Goal: Task Accomplishment & Management: Manage account settings

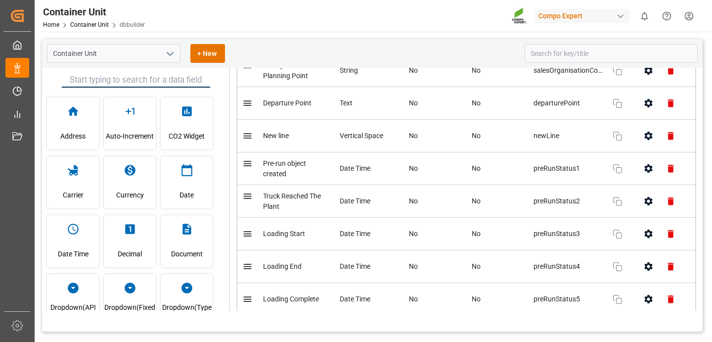
scroll to position [1664, 0]
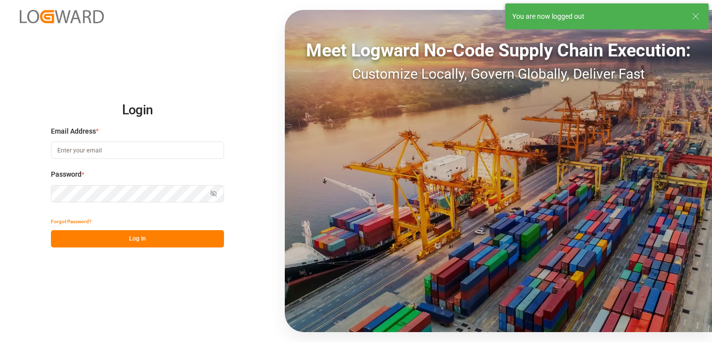
click at [96, 157] on input at bounding box center [137, 149] width 173 height 17
click at [97, 153] on input at bounding box center [137, 149] width 173 height 17
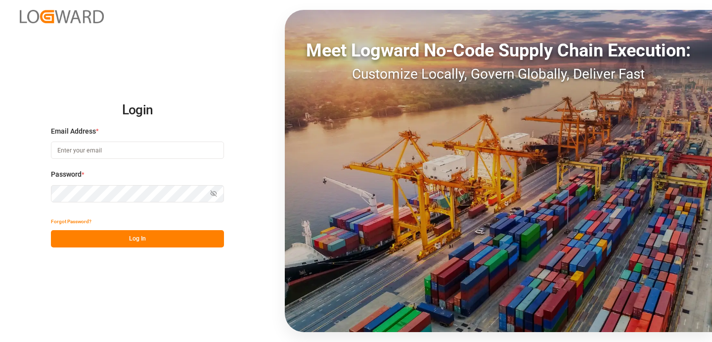
click at [0, 341] on com-1password-button at bounding box center [0, 342] width 0 height 0
type input "khemraj.gurjar@logward.com"
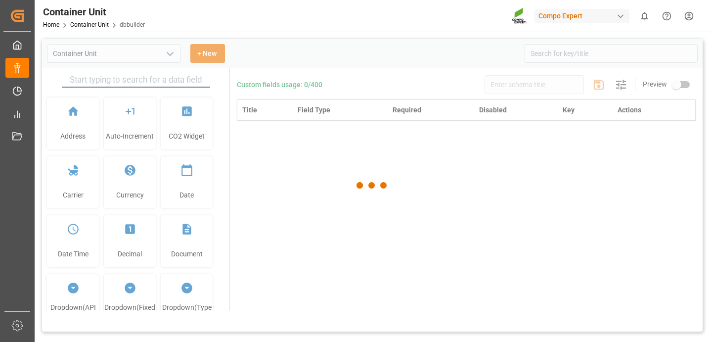
type input "Container Unit"
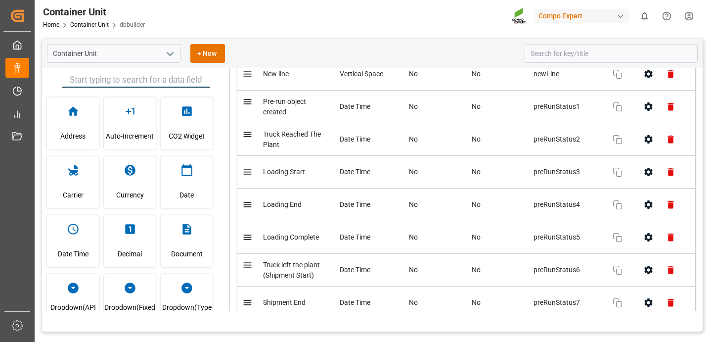
scroll to position [1658, 0]
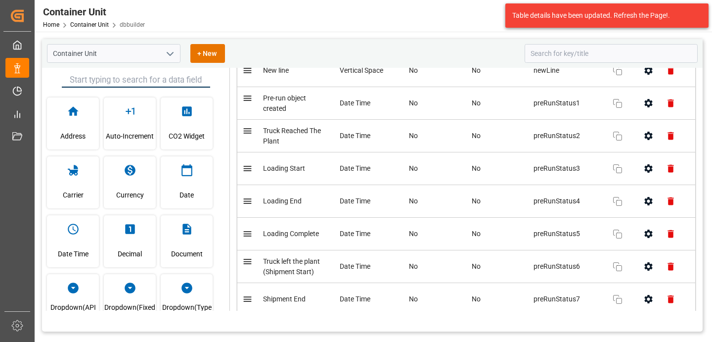
click at [646, 139] on icon "button" at bounding box center [648, 136] width 10 height 10
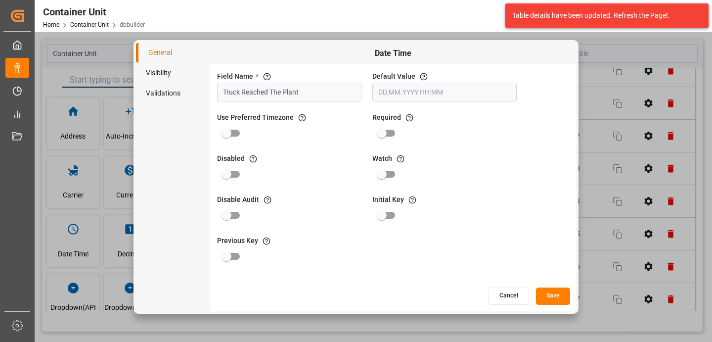
click at [150, 73] on li "Visibility" at bounding box center [173, 73] width 74 height 20
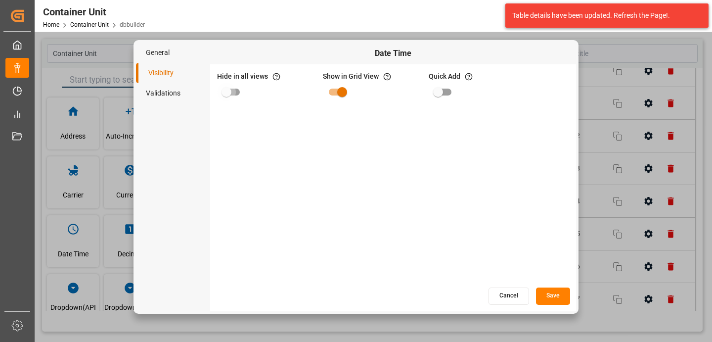
click at [230, 89] on input "primary checkbox" at bounding box center [226, 92] width 56 height 19
checkbox input "true"
click at [553, 298] on button "Save" at bounding box center [553, 295] width 34 height 17
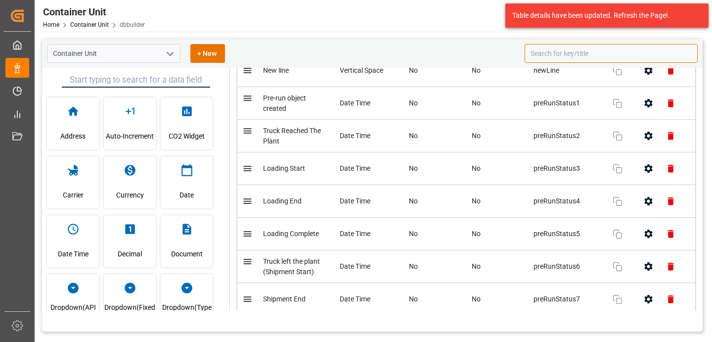
click at [551, 56] on input at bounding box center [611, 53] width 173 height 19
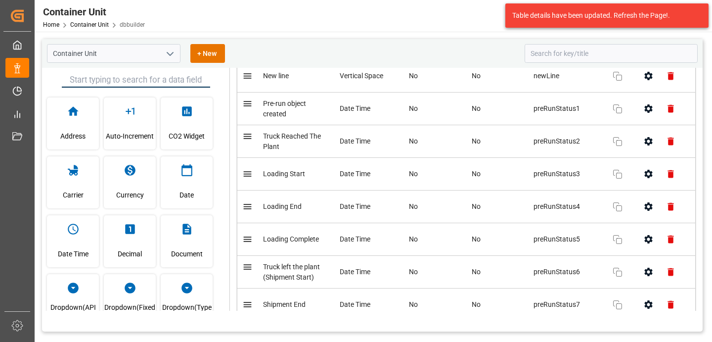
scroll to position [1654, 0]
click at [619, 144] on icon "button" at bounding box center [618, 141] width 12 height 12
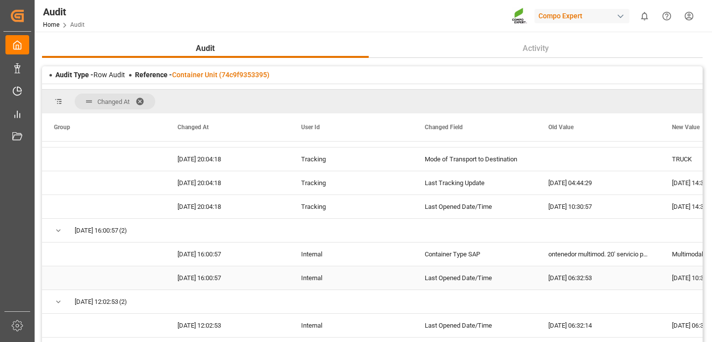
scroll to position [276, 0]
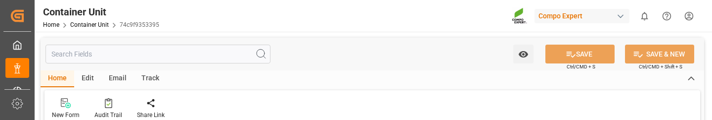
type input "HLCU"
type input "9330549"
type input "ESVLC"
type input "CLSAI"
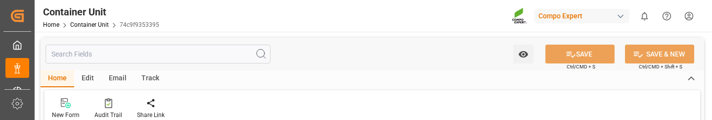
type input "7"
type input "0"
type input "8"
type input "0"
type input "160"
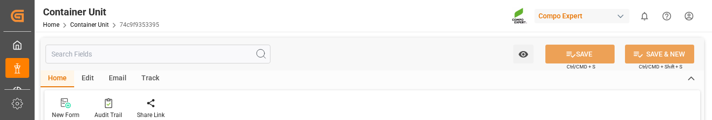
type input "24576"
type input "ESVLC"
type input "CLSAI"
type input "18.08.2025 15:02"
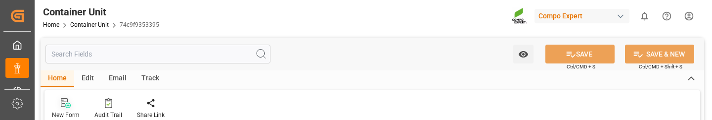
type input "16.09.2025 08:32"
type input "04.09.2025"
type input "16.09.2025 09:56"
type input "20.09.2025 13:00"
type input "20.09.2025 14:00"
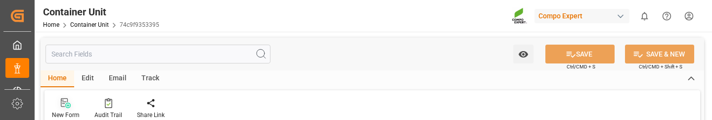
type input "28.10.2025 23:00"
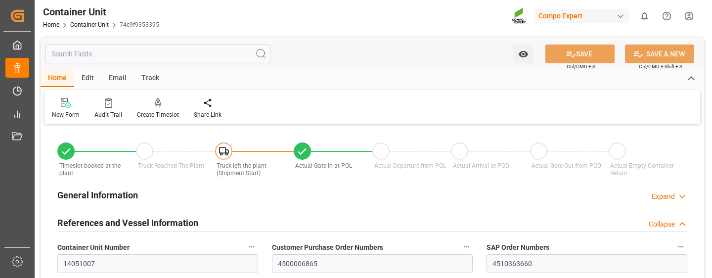
click at [85, 54] on input "text" at bounding box center [157, 54] width 225 height 19
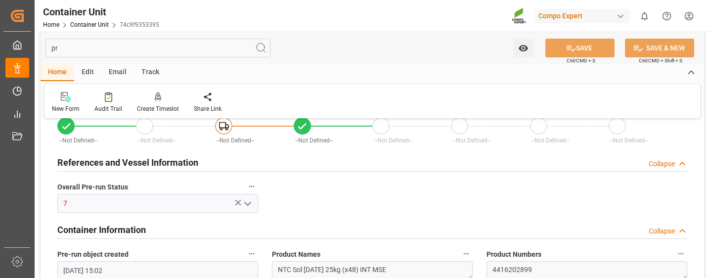
scroll to position [67, 0]
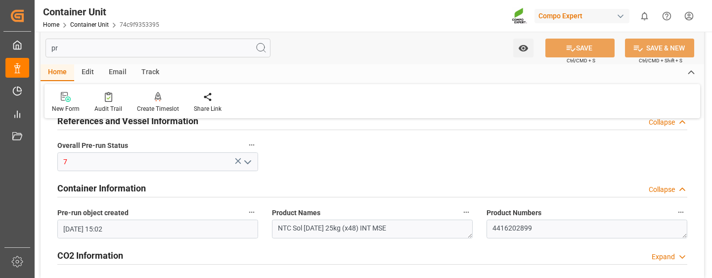
type input "p"
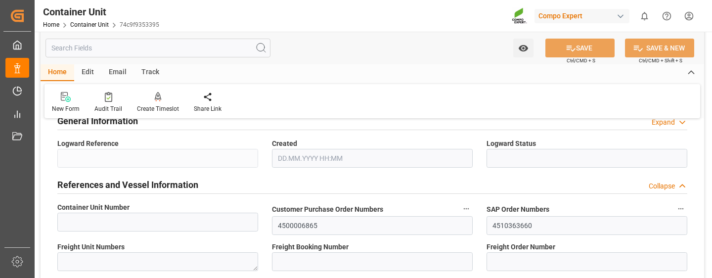
type input "14051007"
type textarea "47585584"
type input "14050956"
type input "14051007"
type input "90440735"
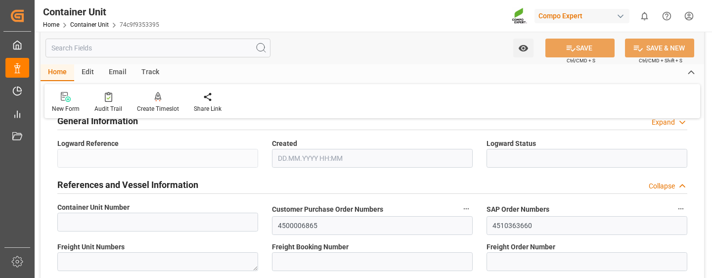
type input "6605473"
type input "HLCU"
type input "AS CLAUDIA"
type input "538S"
type textarea "CIF"
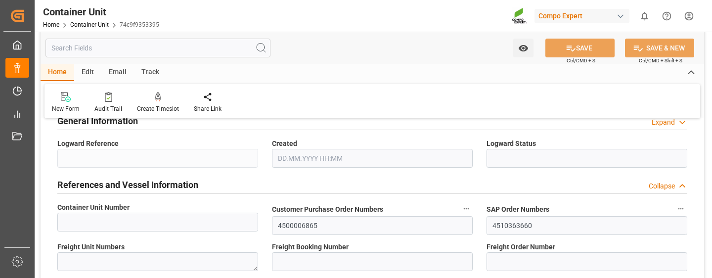
type input "HLXU1009534"
type input "HLD2384878"
type input "2"
type input "Spain"
type input "Chile"
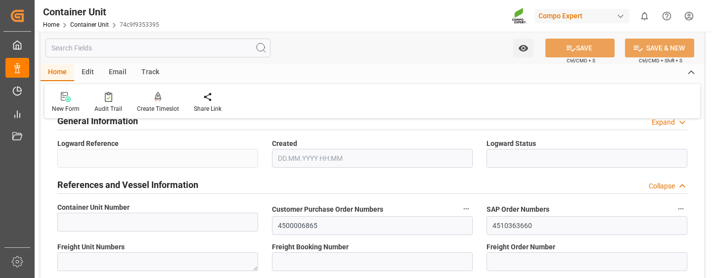
type input "7"
type input "8"
type input "EUR"
type input "160"
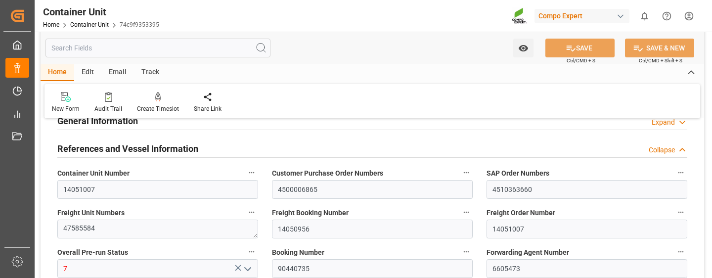
type input "HLCU"
type input "9330549"
type input "16.09.2025 08:32"
type input "04.09.2025"
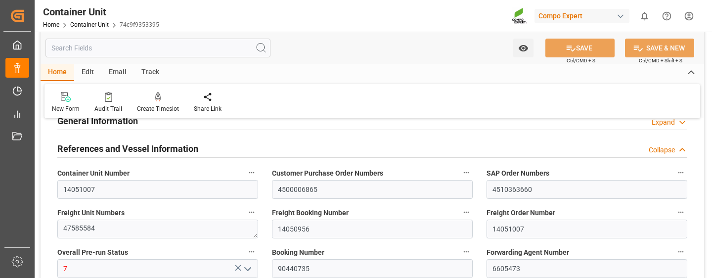
type input "0"
type input "24576"
type input "16.09.2025 09:56"
type input "[DATE] 13:00"
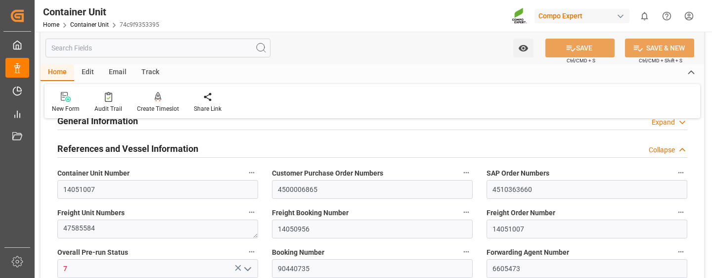
type input "20.09.2025 14:00"
type input "[DATE] 23:00"
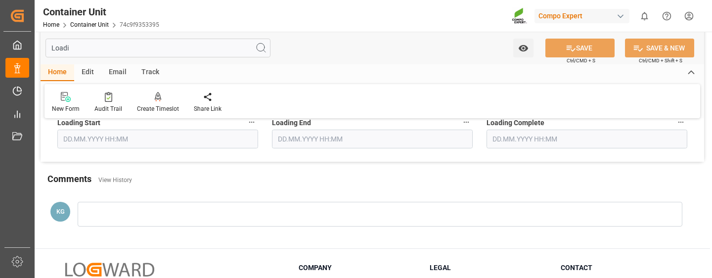
scroll to position [0, 0]
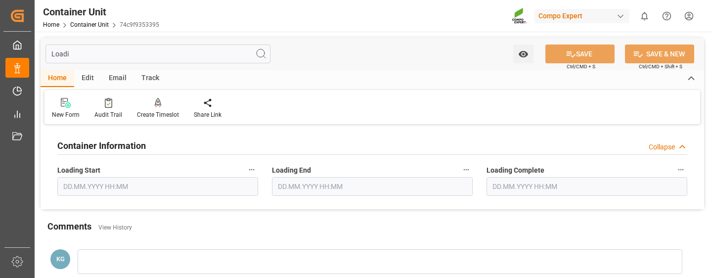
click at [122, 50] on input "Loadi" at bounding box center [157, 54] width 225 height 19
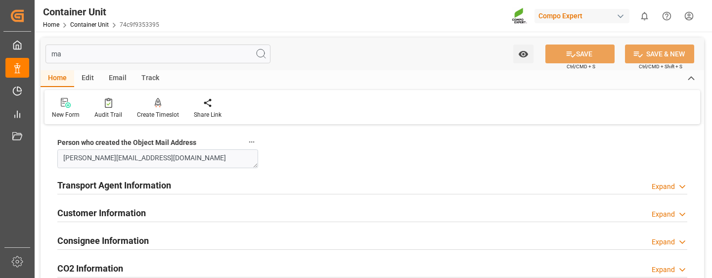
type input "m"
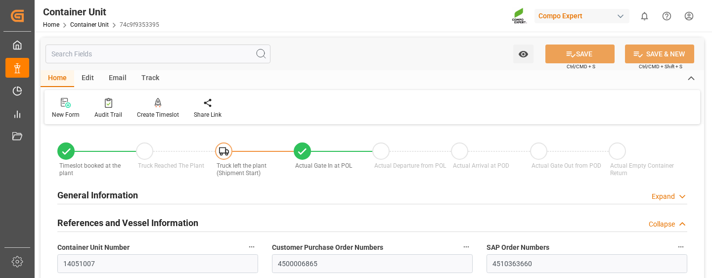
type input "7"
type input "0"
type input "8"
type input "0"
type input "160"
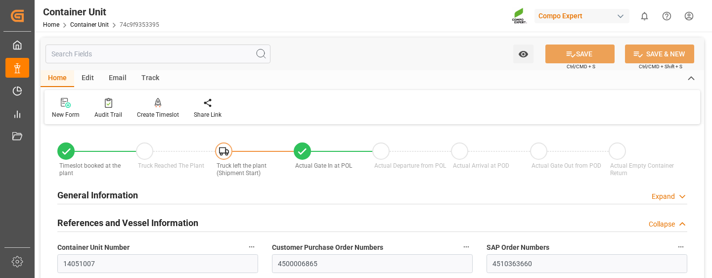
type input "24576"
type input "ESVLC"
type input "CLSAI"
type input "18.08.2025 15:02"
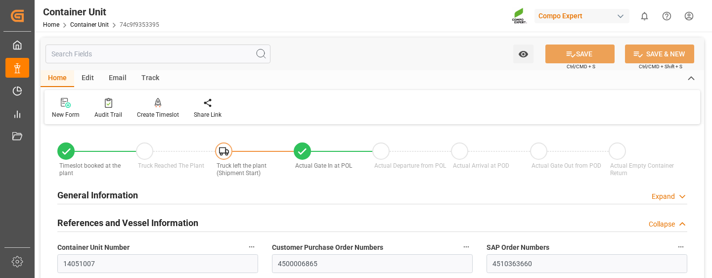
type input "16.09.2025 08:32"
type input "04.09.2025"
type input "16.09.2025 09:56"
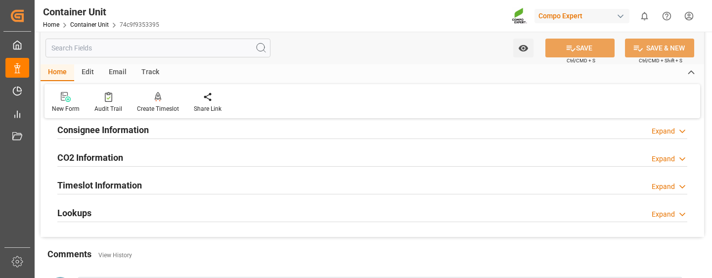
scroll to position [1461, 0]
click at [175, 119] on div "Lookups Expand" at bounding box center [372, 212] width 630 height 19
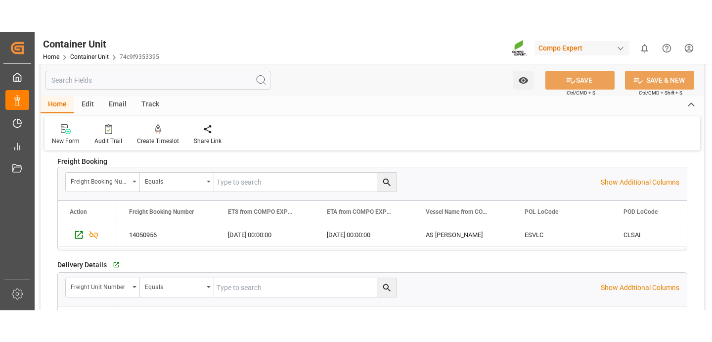
scroll to position [1670, 0]
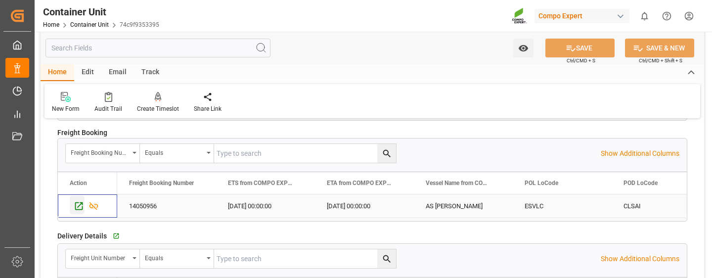
click at [82, 119] on icon "Press SPACE to select this row." at bounding box center [79, 206] width 10 height 10
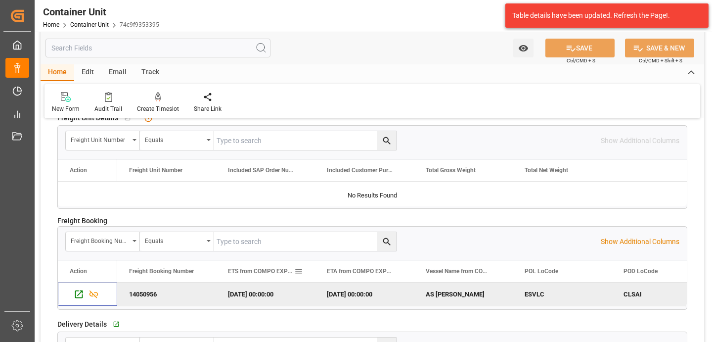
scroll to position [1715, 0]
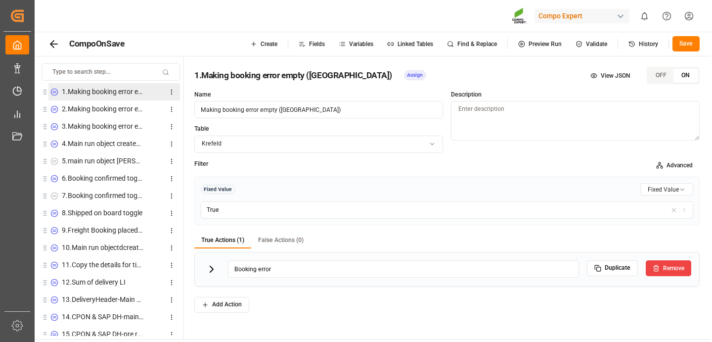
click at [461, 44] on span "Find & Replace" at bounding box center [477, 44] width 40 height 6
click at [455, 71] on span "Select table" at bounding box center [465, 69] width 32 height 9
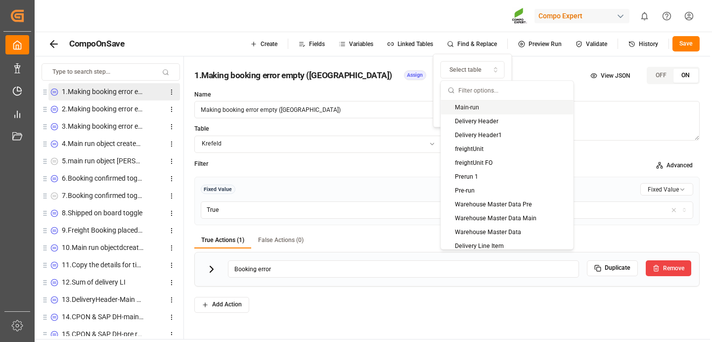
click at [525, 43] on icon "button" at bounding box center [521, 44] width 7 height 7
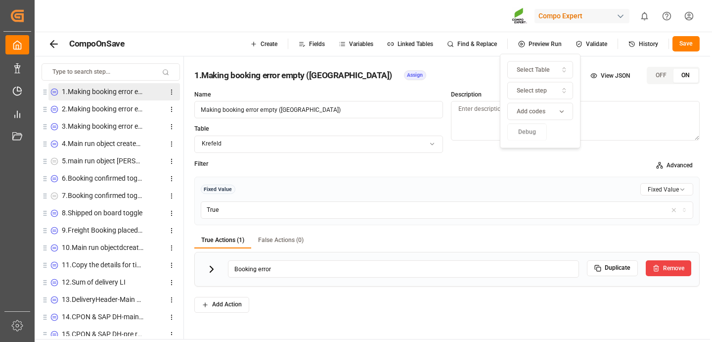
click at [460, 49] on button "Find & Replace" at bounding box center [472, 44] width 64 height 16
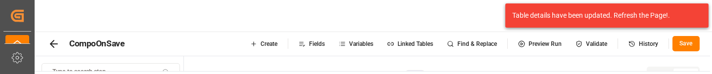
click at [406, 45] on span "Linked Tables" at bounding box center [416, 44] width 36 height 6
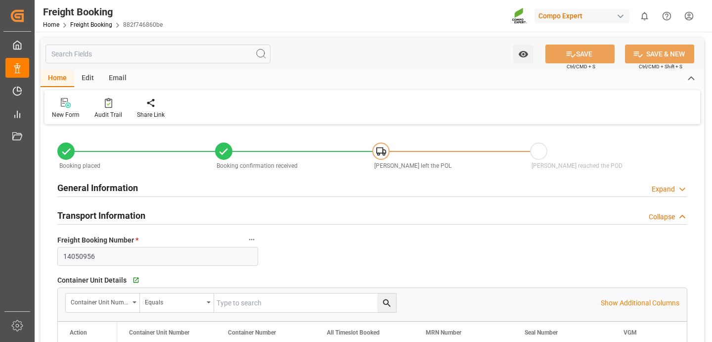
type input "[DATE] 00:00"
type input "[DATE] 13:00"
type input "[DATE] 23:00"
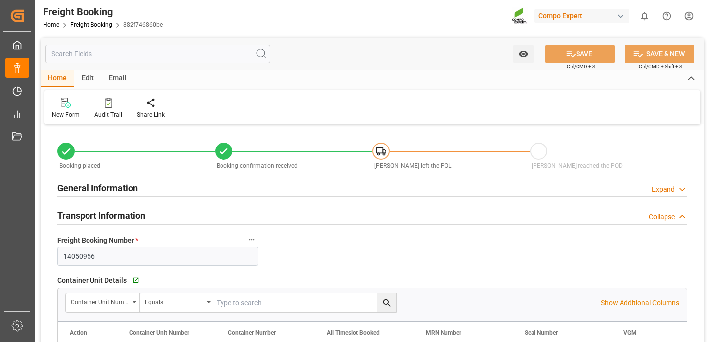
type input "18.08.2025 15:00"
type input "05.09.2025 14:40"
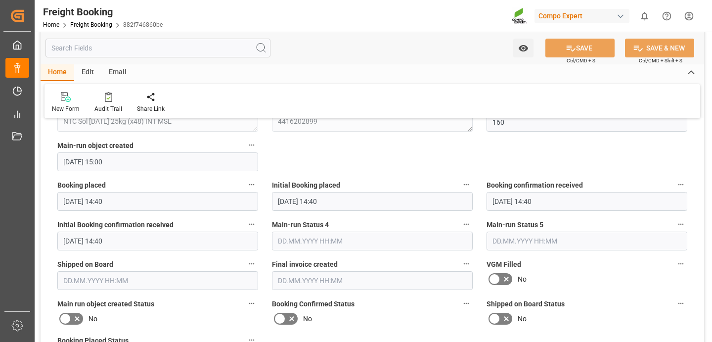
scroll to position [1129, 0]
click at [66, 49] on input "text" at bounding box center [157, 48] width 225 height 19
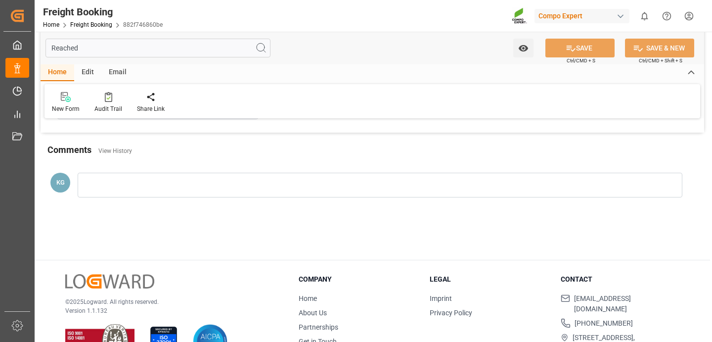
scroll to position [0, 0]
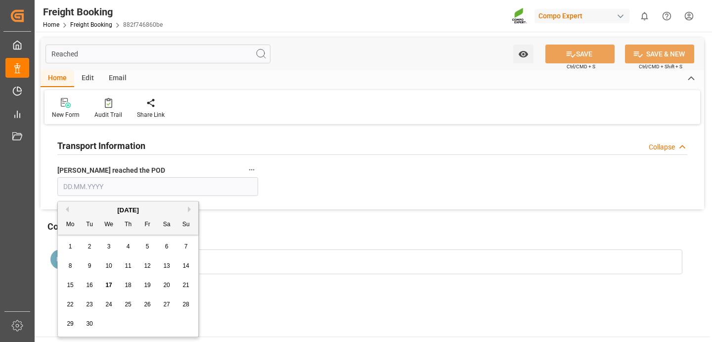
click at [111, 188] on input "text" at bounding box center [157, 186] width 201 height 19
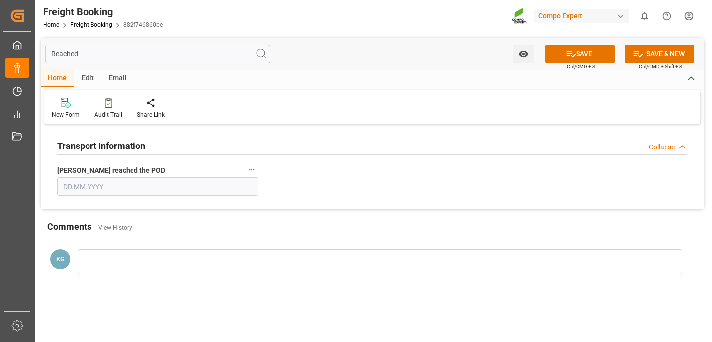
click at [128, 50] on input "Reached" at bounding box center [157, 54] width 225 height 19
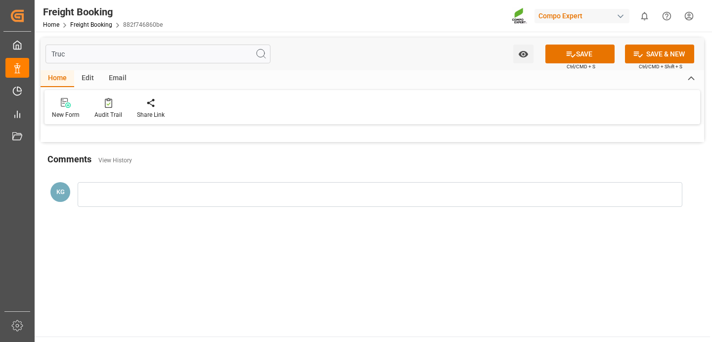
type input "Truck"
click at [91, 56] on input "Truck" at bounding box center [157, 54] width 225 height 19
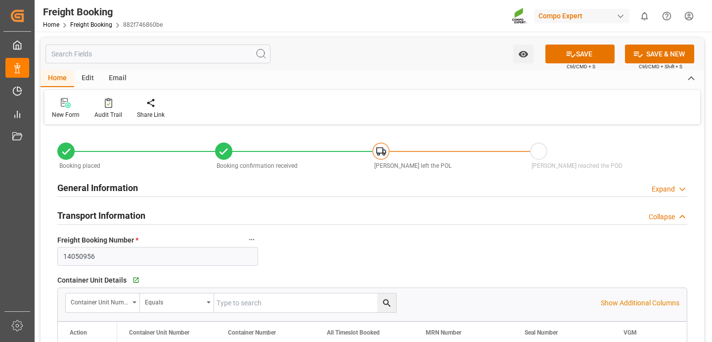
click at [83, 57] on input "text" at bounding box center [157, 54] width 225 height 19
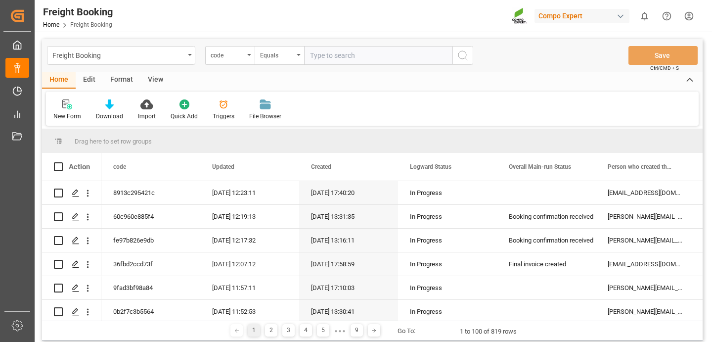
click at [87, 85] on div "Edit" at bounding box center [89, 80] width 27 height 17
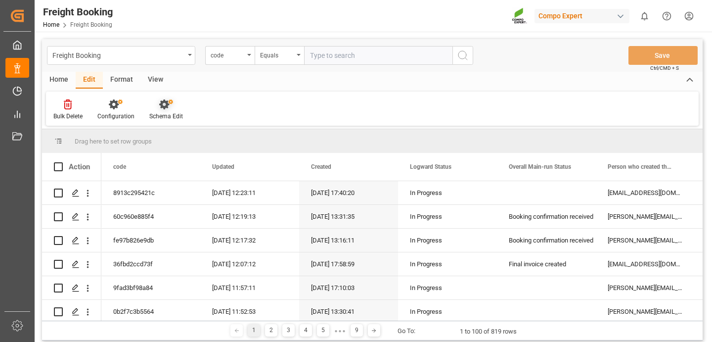
click at [163, 106] on icon at bounding box center [164, 104] width 10 height 10
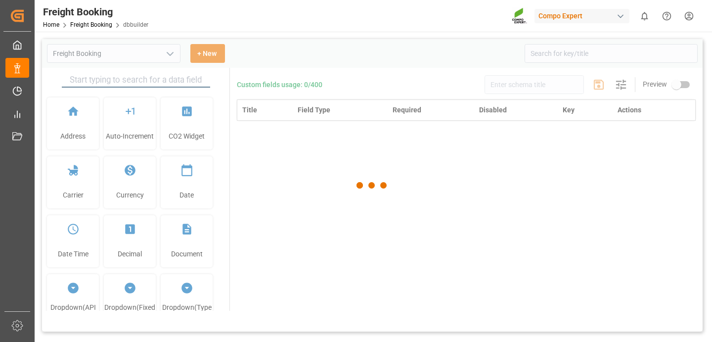
type input "Freight Booking"
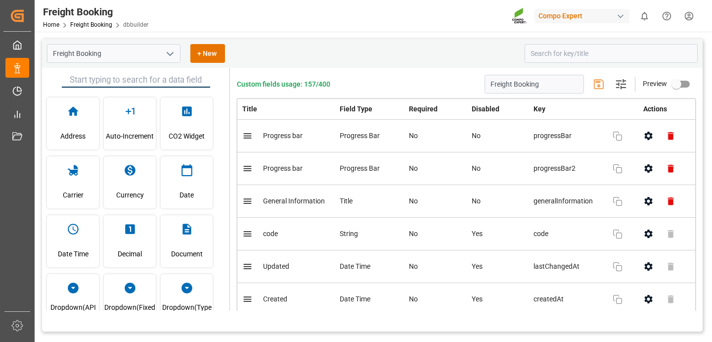
click at [448, 59] on div "Freight Booking + New" at bounding box center [282, 53] width 471 height 19
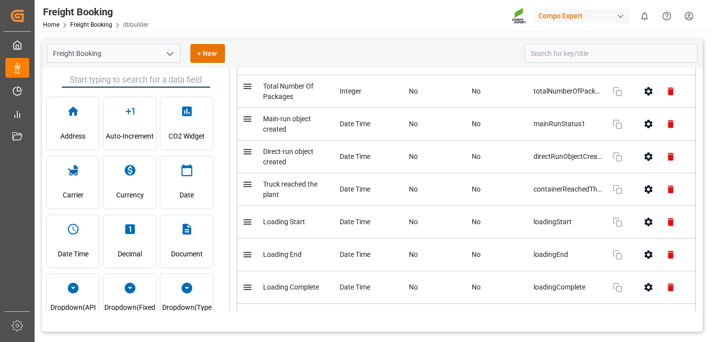
click at [273, 193] on span "Truck reached the plant" at bounding box center [290, 189] width 54 height 18
click at [279, 196] on span "Truck reached the plant" at bounding box center [296, 189] width 67 height 21
click at [615, 185] on icon "button" at bounding box center [618, 189] width 12 height 12
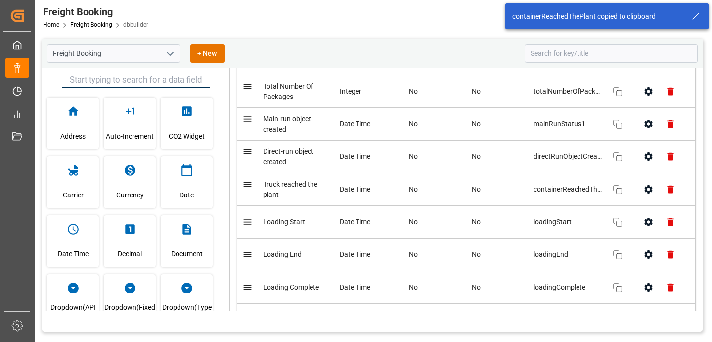
click at [648, 192] on icon "button" at bounding box center [649, 189] width 8 height 8
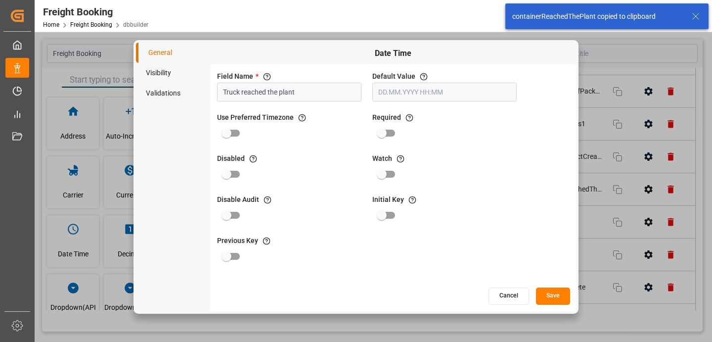
click at [169, 78] on li "Visibility" at bounding box center [173, 73] width 74 height 20
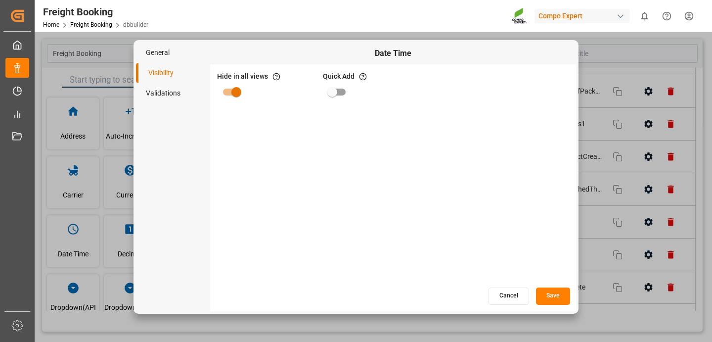
click at [231, 97] on input "primary checkbox" at bounding box center [236, 92] width 56 height 19
checkbox input "false"
click at [551, 297] on button "Save" at bounding box center [553, 295] width 34 height 17
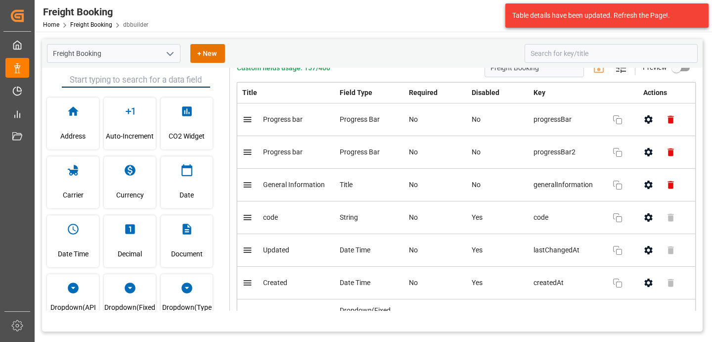
scroll to position [0, 0]
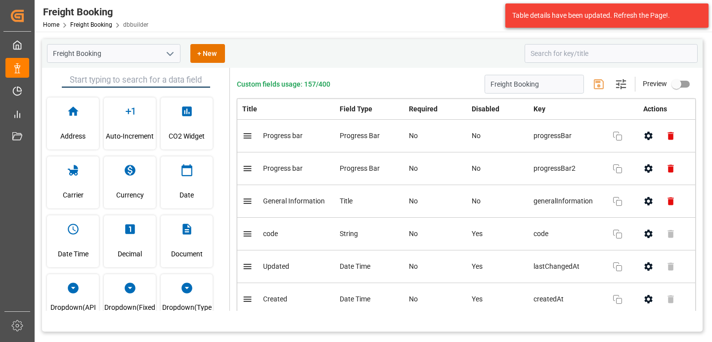
click at [170, 49] on icon "open menu" at bounding box center [170, 54] width 12 height 12
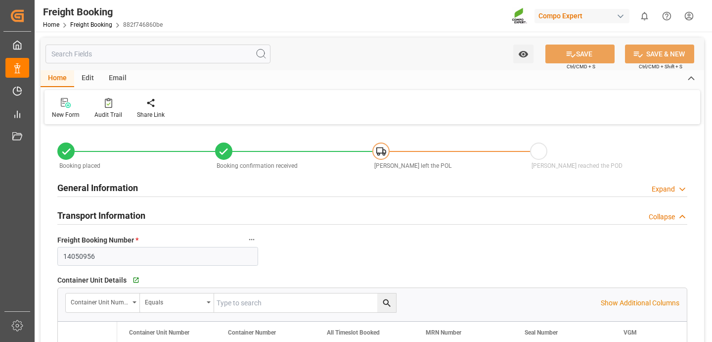
type input "HLCU"
type input "9330549"
type input "ESVLC"
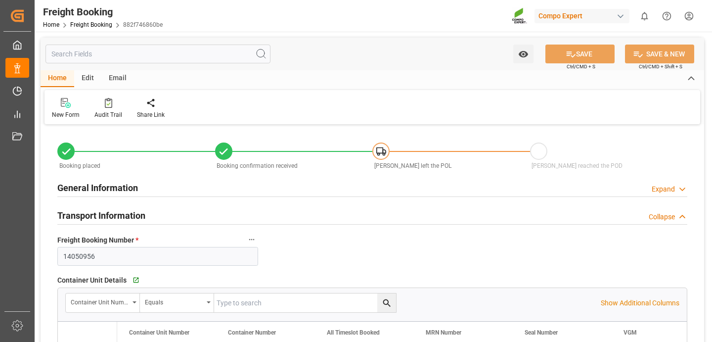
type input "CLSAI"
type input "160"
type input "196608"
type input "[DATE] 00:00"
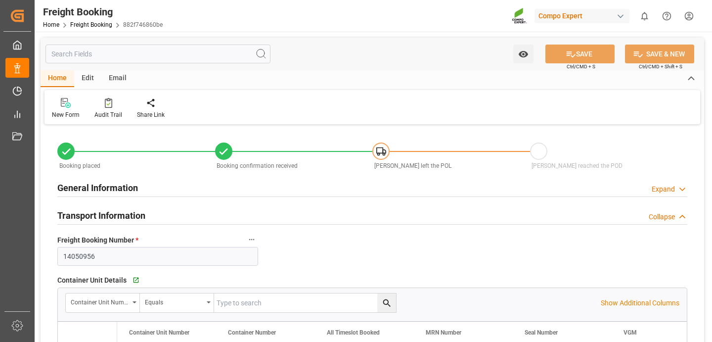
type input "[DATE] 00:00"
type input "[DATE] 13:00"
type input "[DATE] 23:00"
type input "[DATE] 15:00"
type input "[DATE] 14:40"
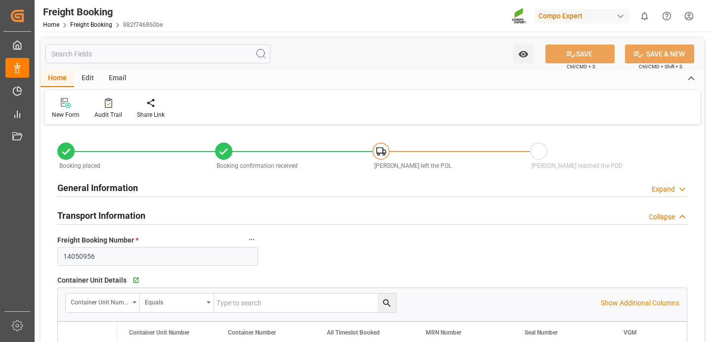
type input "[DATE] 14:40"
click at [122, 55] on input "text" at bounding box center [157, 54] width 225 height 19
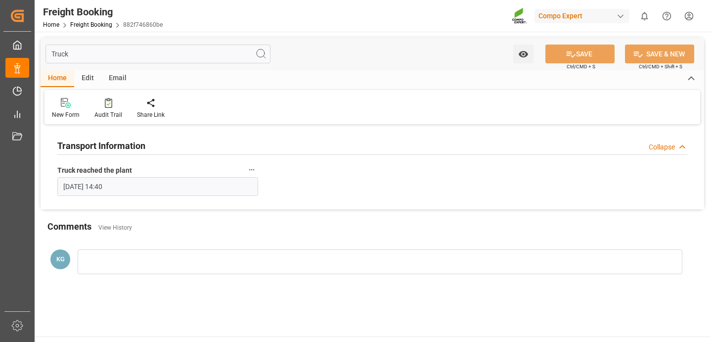
type input "Truck"
click at [104, 108] on div "Audit Trail" at bounding box center [108, 108] width 43 height 22
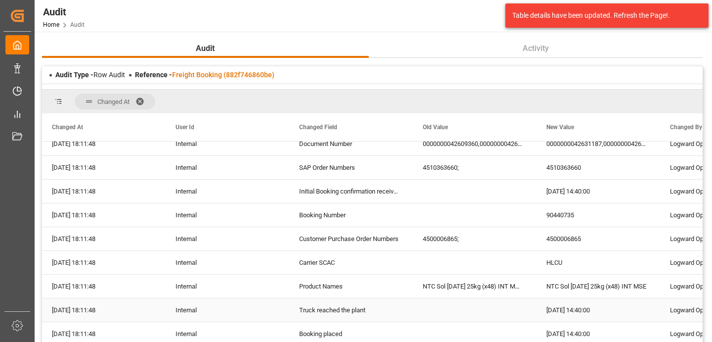
scroll to position [814, 0]
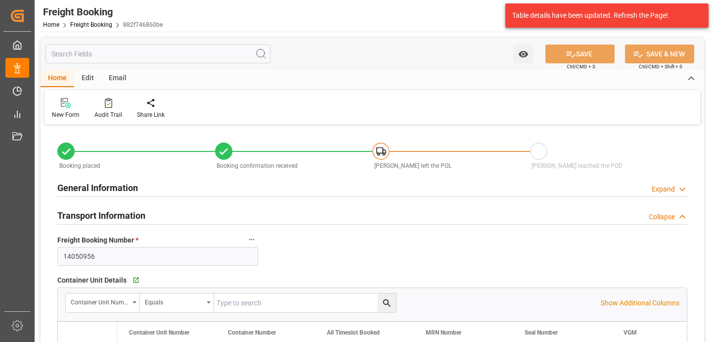
type input "HLCU"
type input "9330549"
type input "ESVLC"
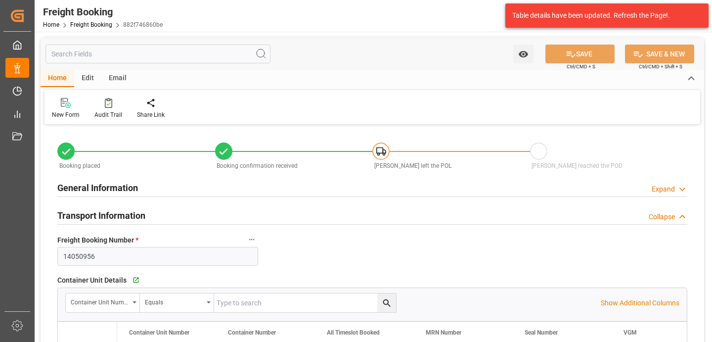
type input "CLSAI"
type input "160"
type input "196608"
type input "[DATE] 00:00"
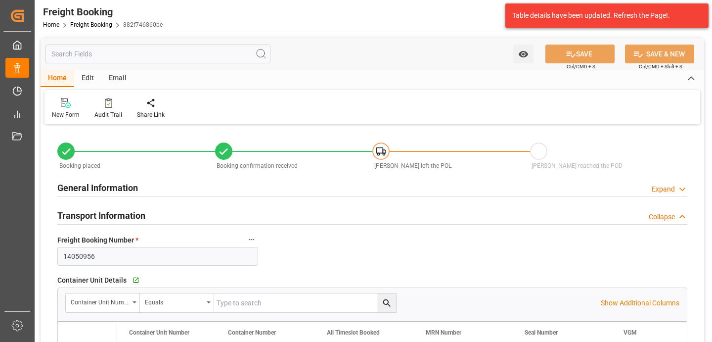
type input "[DATE] 00:00"
type input "[DATE] 13:00"
type input "[DATE] 23:00"
type input "[DATE] 15:00"
type input "[DATE] 14:40"
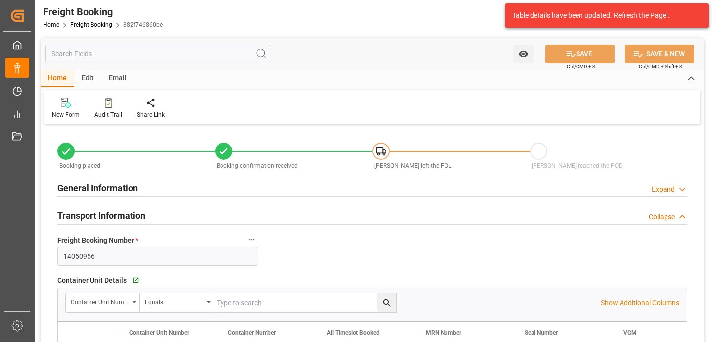
type input "[DATE] 14:40"
type input "05.09.2025 14:40"
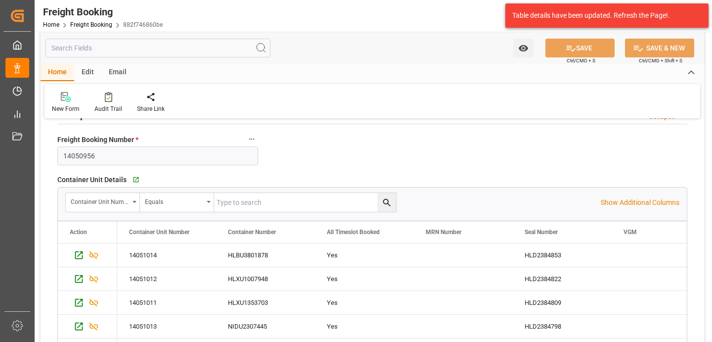
scroll to position [96, 0]
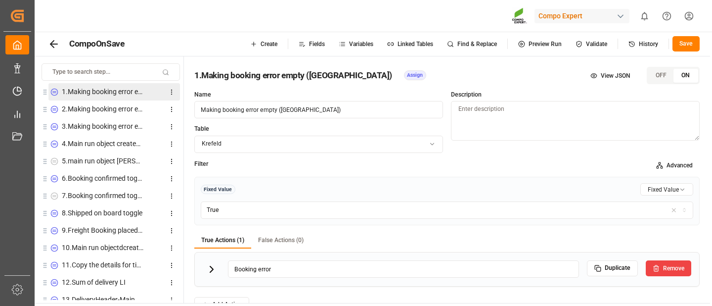
click at [399, 45] on span "Linked Tables" at bounding box center [416, 44] width 36 height 6
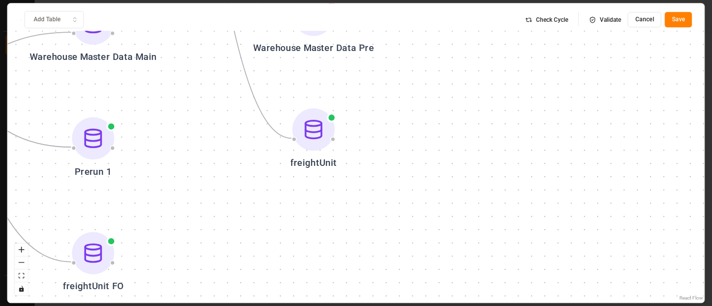
click at [407, 177] on div "Main-run Delivery Header Delivery Header1 freightUnit freightUnit FO Prerun 1 P…" at bounding box center [355, 152] width 697 height 299
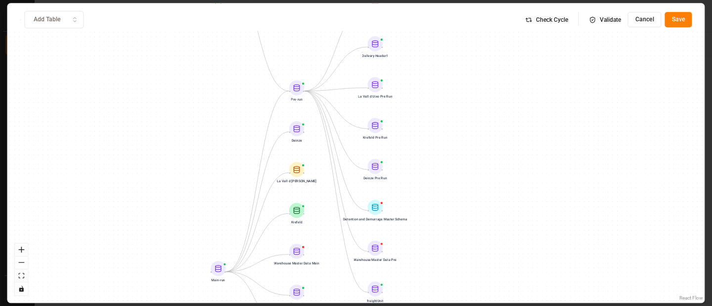
drag, startPoint x: 445, startPoint y: 138, endPoint x: 447, endPoint y: 270, distance: 132.5
click at [447, 269] on div "Main-run Delivery Header Delivery Header1 freightUnit freightUnit FO Prerun 1 P…" at bounding box center [355, 152] width 697 height 299
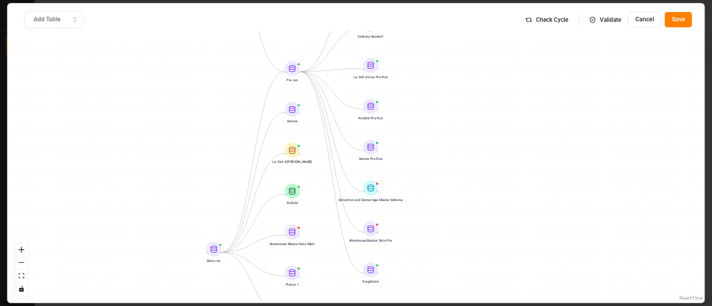
drag, startPoint x: 473, startPoint y: 159, endPoint x: 474, endPoint y: 124, distance: 35.1
click at [474, 124] on div "Main-run Delivery Header Delivery Header1 freightUnit freightUnit FO Prerun 1 P…" at bounding box center [355, 152] width 697 height 299
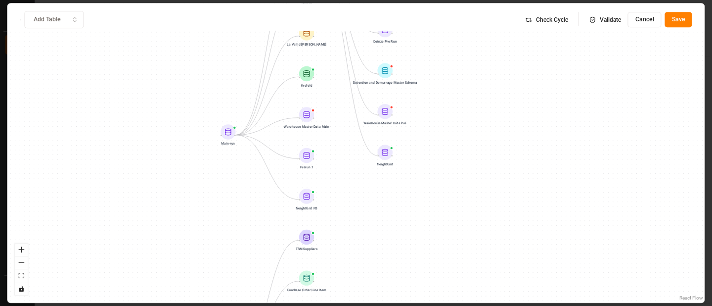
drag, startPoint x: 453, startPoint y: 198, endPoint x: 470, endPoint y: 68, distance: 131.7
click at [470, 68] on div "Main-run Delivery Header Delivery Header1 freightUnit freightUnit FO Prerun 1 P…" at bounding box center [355, 152] width 697 height 299
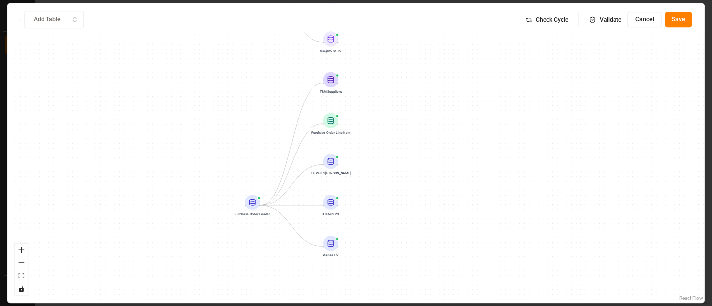
drag, startPoint x: 452, startPoint y: 151, endPoint x: 468, endPoint y: 20, distance: 132.0
click at [468, 20] on div "Main-run Delivery Header Delivery Header1 freightUnit freightUnit FO Prerun 1 P…" at bounding box center [355, 152] width 697 height 299
click at [644, 16] on button "Cancel" at bounding box center [645, 20] width 34 height 16
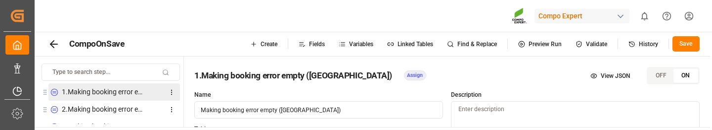
click at [320, 14] on div "Compo Expert 0 Notifications Only show unread All Watching Mark all categories …" at bounding box center [370, 16] width 684 height 32
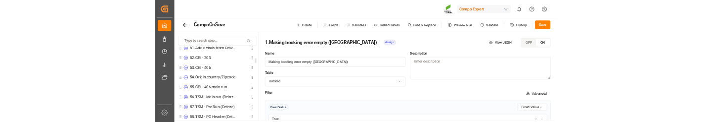
scroll to position [870, 0]
